Goal: Navigation & Orientation: Find specific page/section

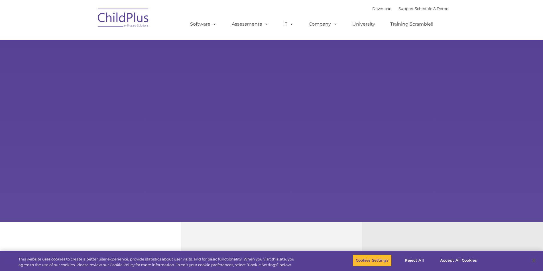
select select "MEDIUM"
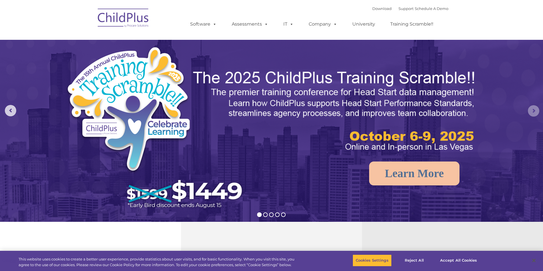
click at [536, 114] on rs-arrow at bounding box center [533, 110] width 11 height 11
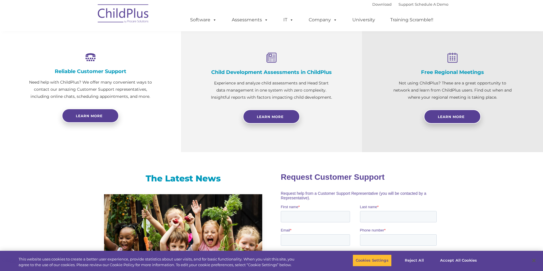
scroll to position [170, 0]
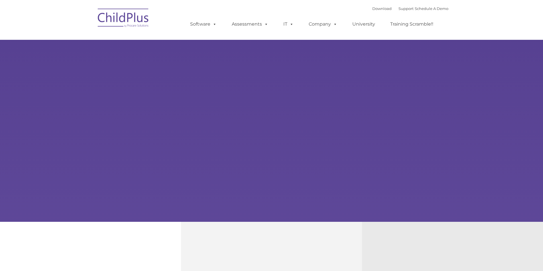
type input ""
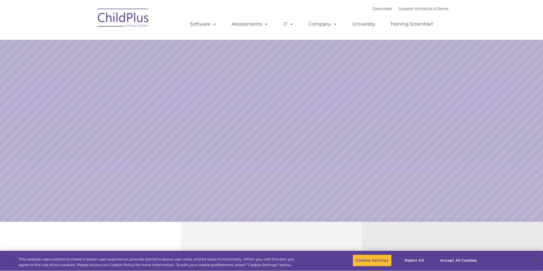
select select "MEDIUM"
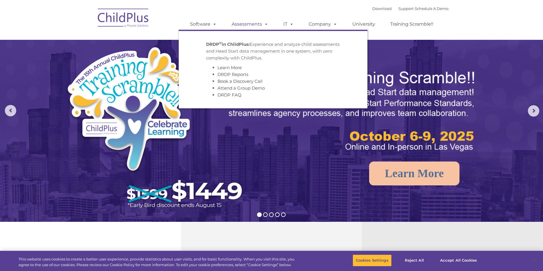
click at [255, 23] on link "Assessments" at bounding box center [250, 24] width 48 height 11
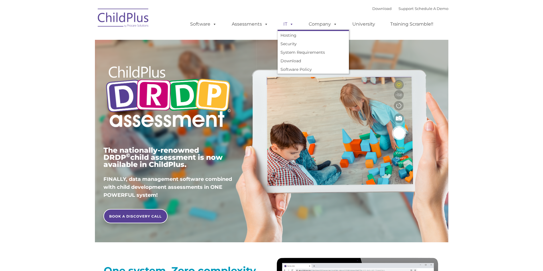
type input ""
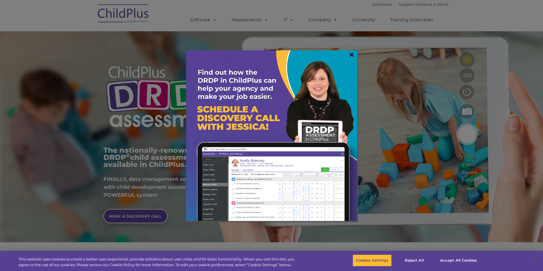
click at [352, 55] on link "×" at bounding box center [351, 55] width 7 height 6
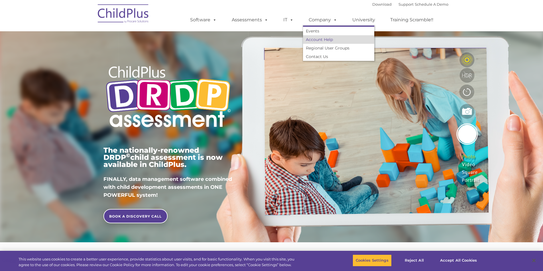
click at [333, 40] on link "Account Help" at bounding box center [338, 39] width 71 height 9
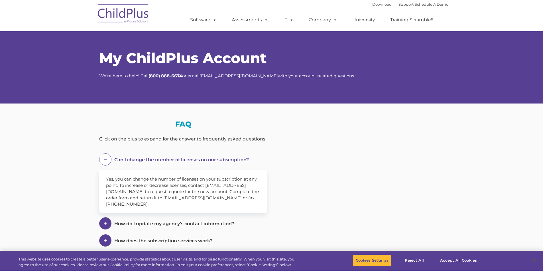
select select "MEDIUM"
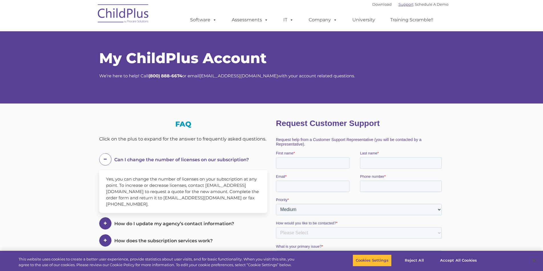
click at [398, 4] on link "Support" at bounding box center [405, 4] width 15 height 5
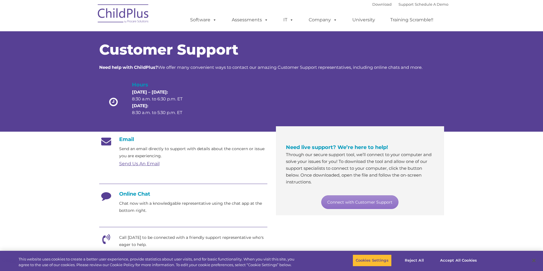
click at [125, 16] on img at bounding box center [123, 14] width 57 height 28
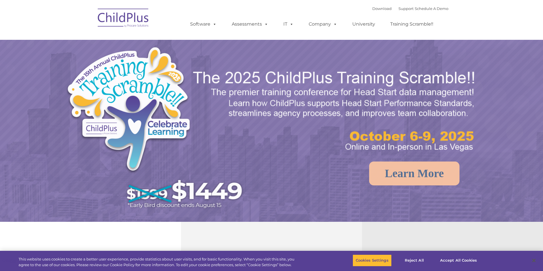
select select "MEDIUM"
